Goal: Navigation & Orientation: Find specific page/section

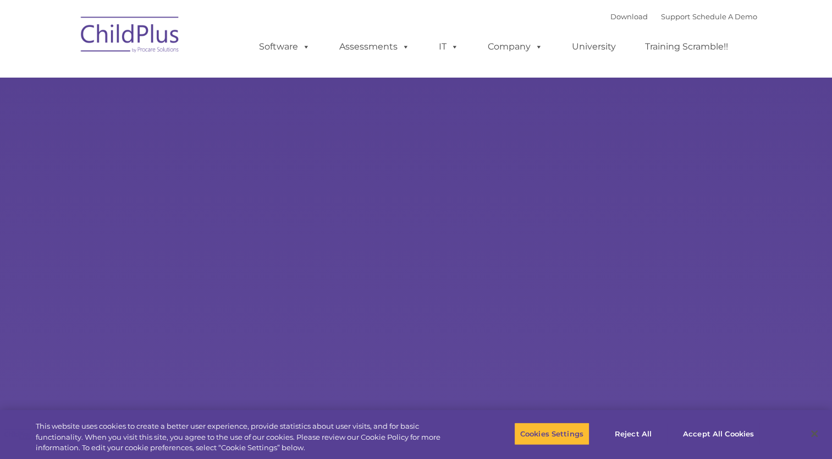
select select "MEDIUM"
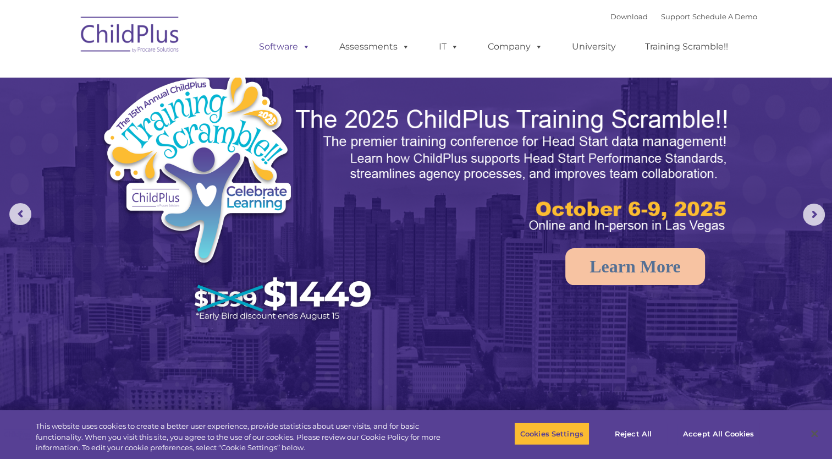
click at [287, 45] on link "Software" at bounding box center [284, 47] width 73 height 22
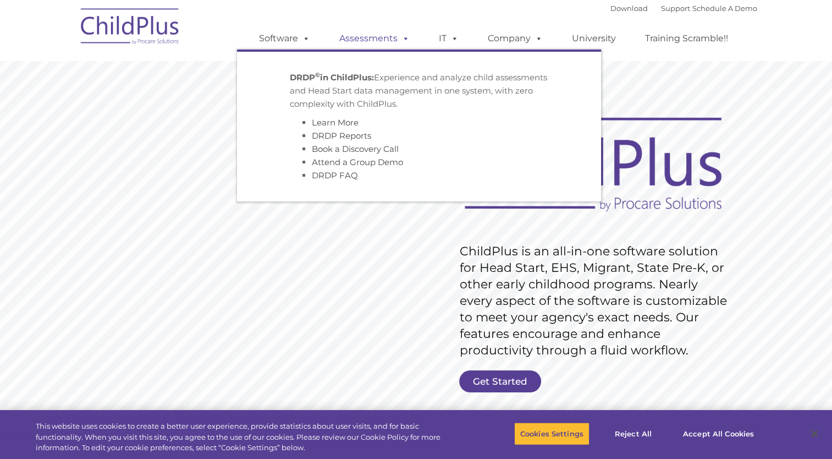
click at [382, 37] on link "Assessments" at bounding box center [374, 39] width 92 height 22
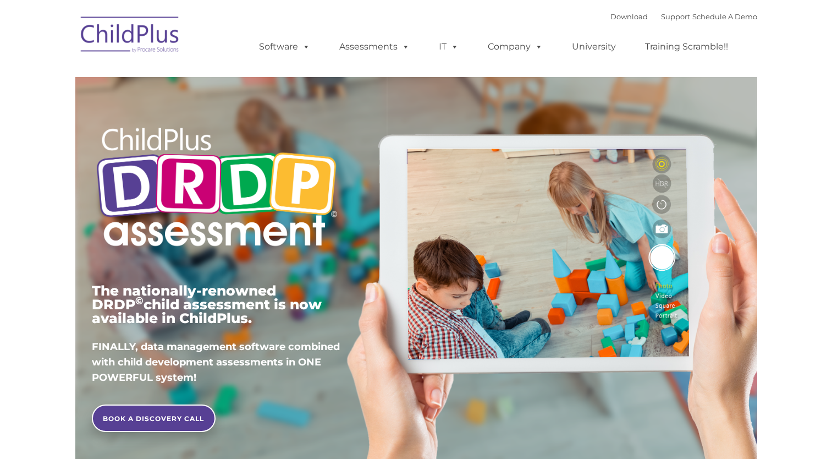
type input ""
